Goal: Task Accomplishment & Management: Manage account settings

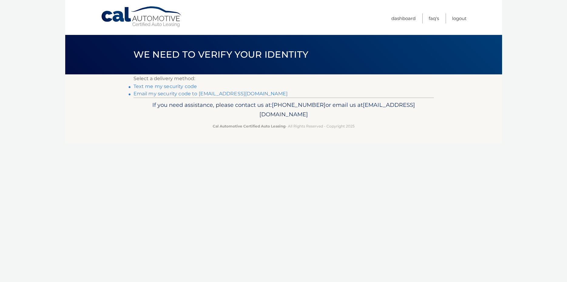
click at [178, 86] on link "Text me my security code" at bounding box center [166, 86] width 64 height 6
click at [152, 93] on link "Email my security code to k**@lowys.com" at bounding box center [211, 94] width 155 height 6
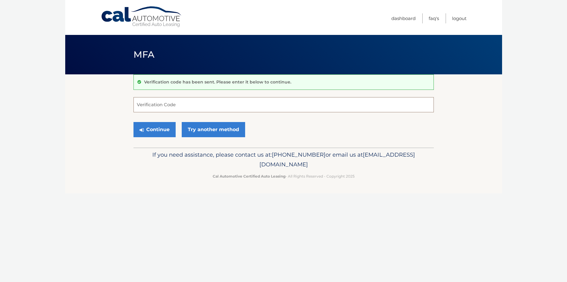
click at [185, 105] on input "Verification Code" at bounding box center [284, 104] width 301 height 15
type input "368203"
click at [166, 126] on button "Continue" at bounding box center [155, 129] width 42 height 15
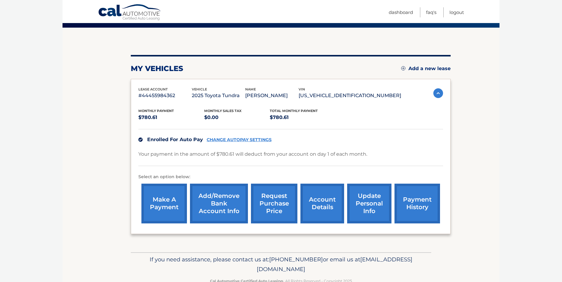
scroll to position [62, 0]
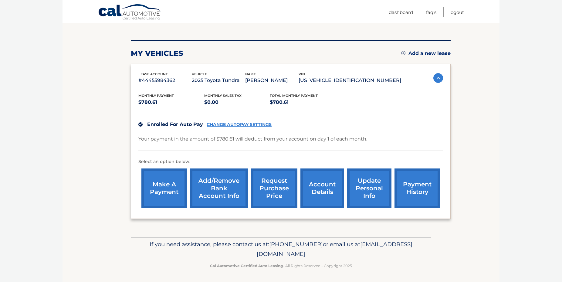
click at [312, 187] on link "account details" at bounding box center [323, 189] width 44 height 40
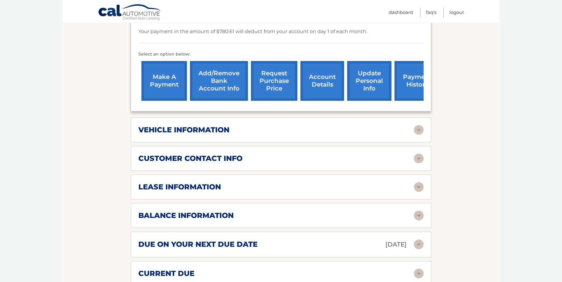
scroll to position [217, 0]
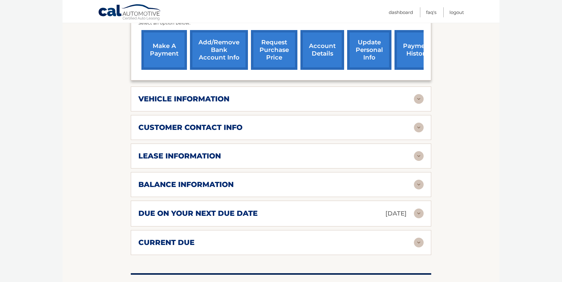
click at [419, 218] on img at bounding box center [419, 214] width 10 height 10
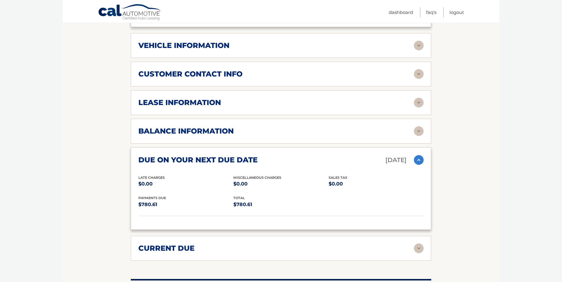
scroll to position [279, 0]
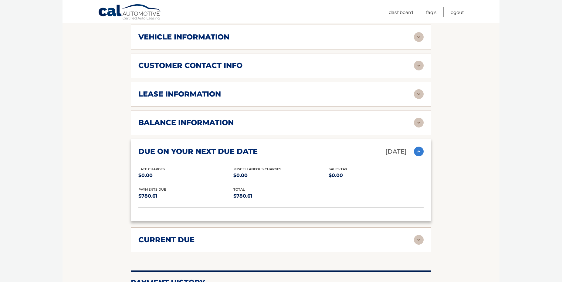
click at [419, 128] on img at bounding box center [419, 123] width 10 height 10
